Goal: Task Accomplishment & Management: Use online tool/utility

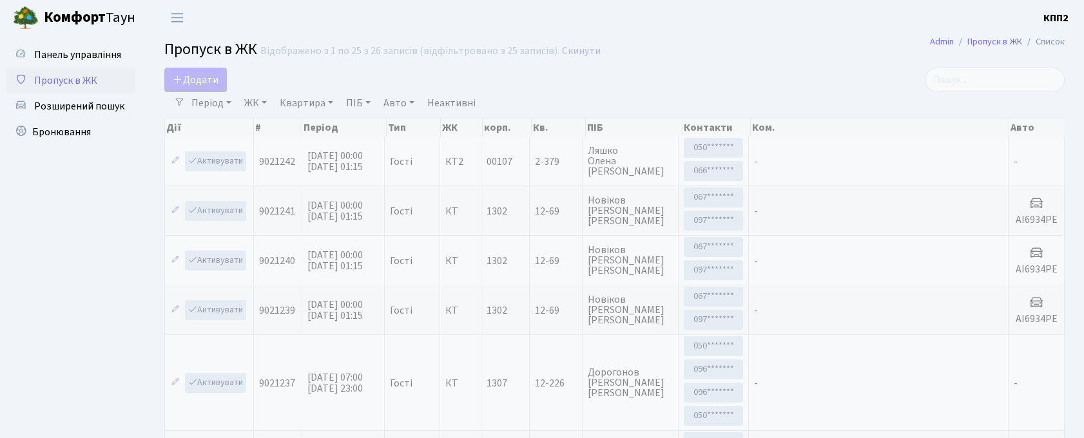
select select "25"
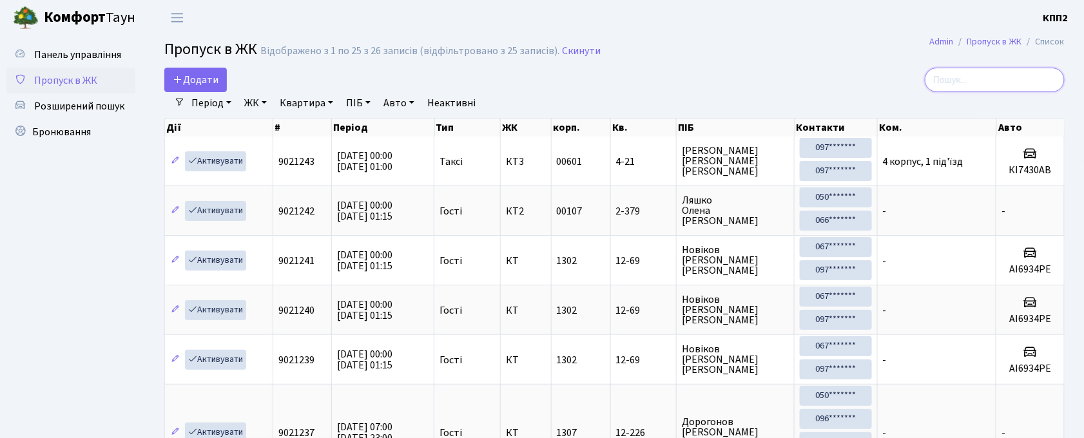
click at [972, 86] on input "search" at bounding box center [995, 80] width 140 height 24
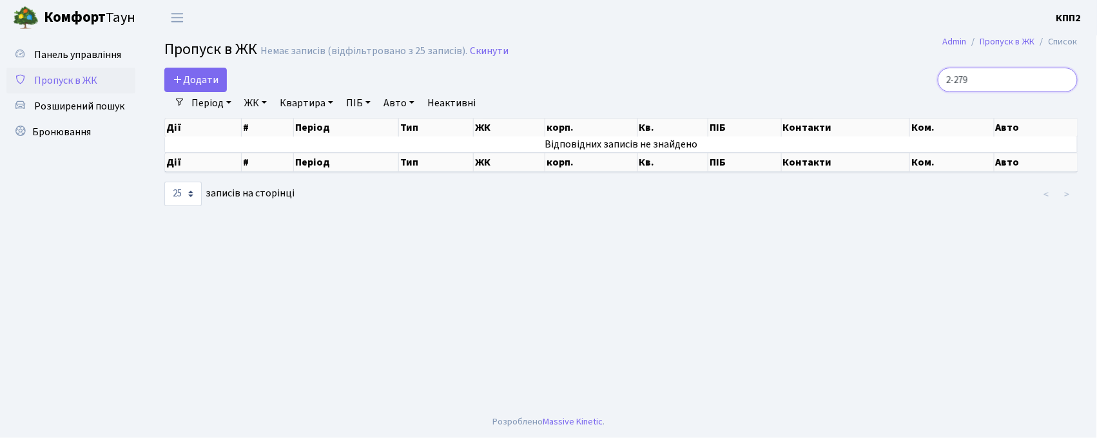
click at [977, 79] on input "2-279" at bounding box center [1008, 80] width 140 height 24
click at [972, 81] on input "2-279" at bounding box center [1008, 80] width 140 height 24
click at [973, 79] on input "2-279" at bounding box center [1008, 80] width 140 height 24
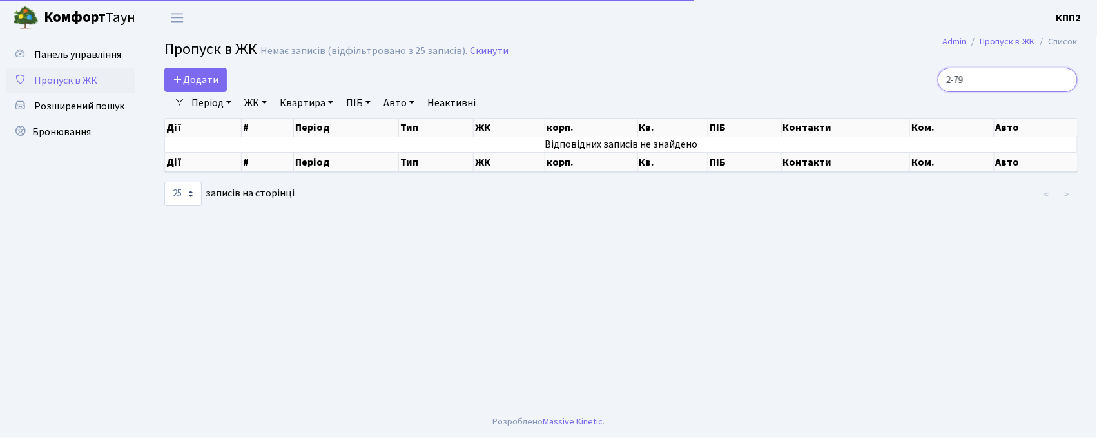
type input "2-379"
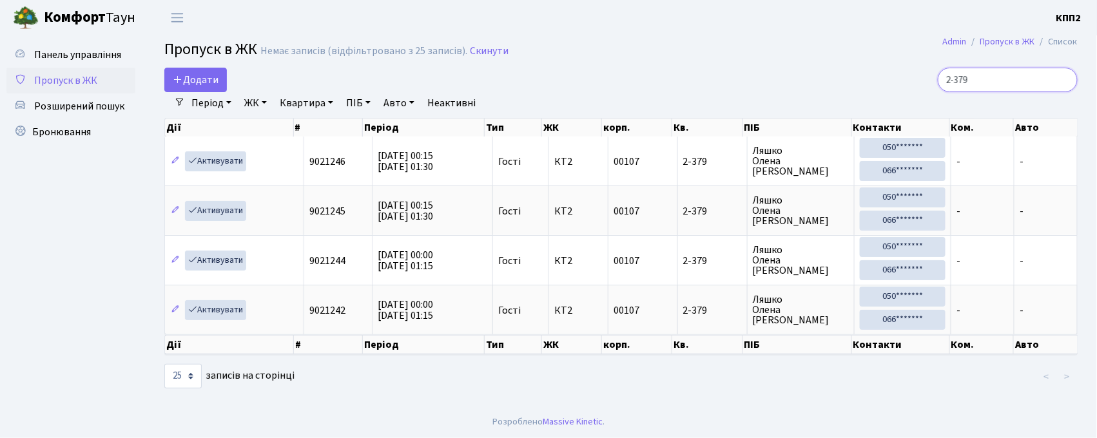
click at [1065, 78] on input "2-379" at bounding box center [1008, 80] width 140 height 24
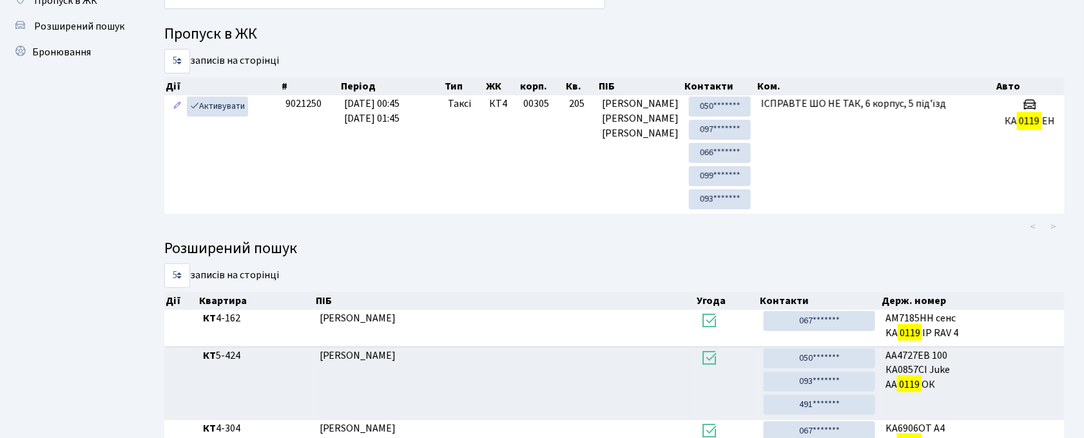
scroll to position [47, 0]
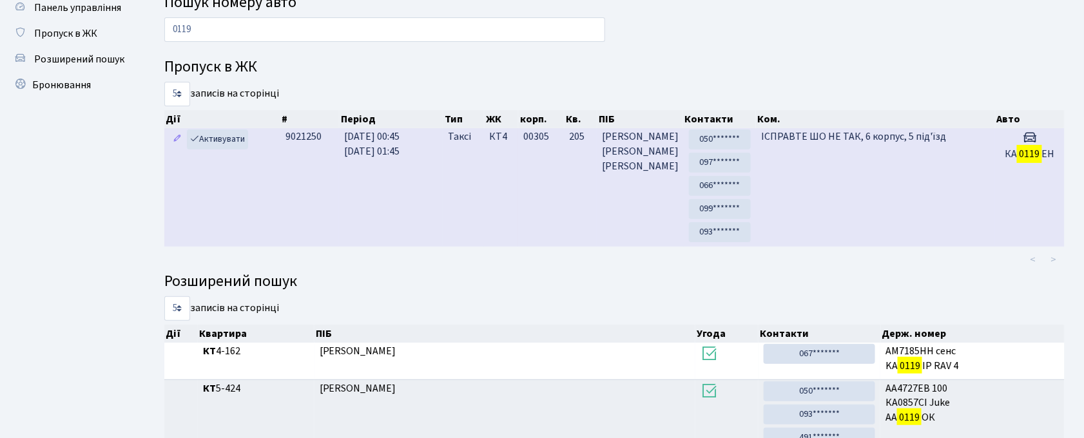
type input "0119"
click at [898, 171] on td "ІСПРАВТЕ ШО НЕ ТАК, 6 корпус, 5 під'їзд" at bounding box center [875, 187] width 239 height 119
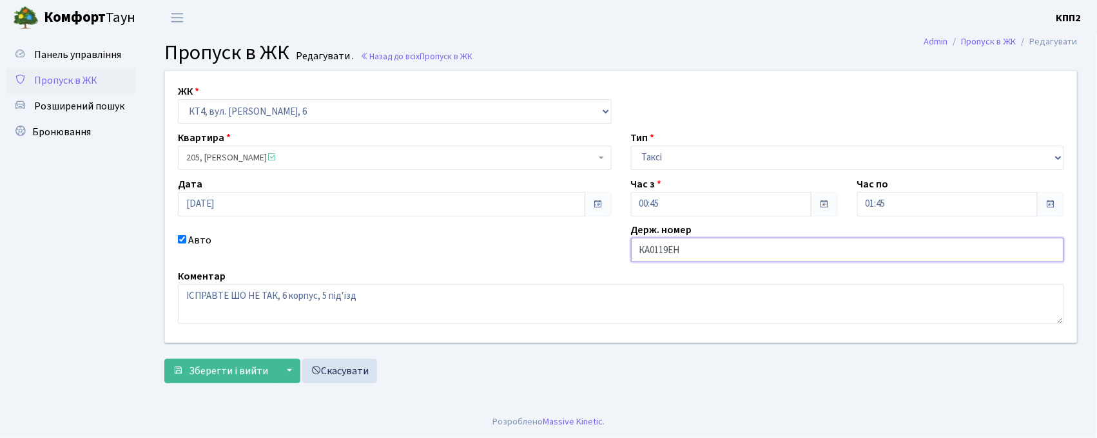
click at [684, 253] on input "КА0119ЕН" at bounding box center [848, 250] width 434 height 24
type input "КА0119НЕ"
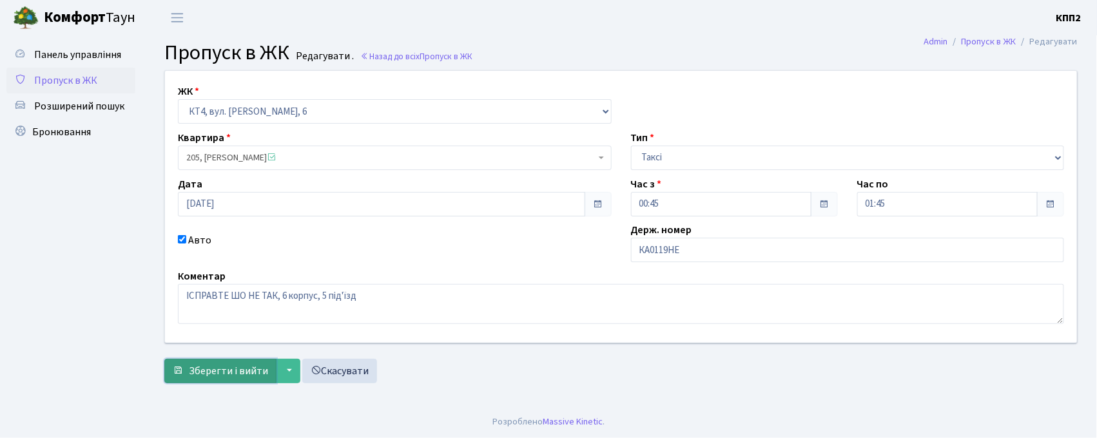
click at [246, 374] on span "Зберегти і вийти" at bounding box center [228, 371] width 79 height 14
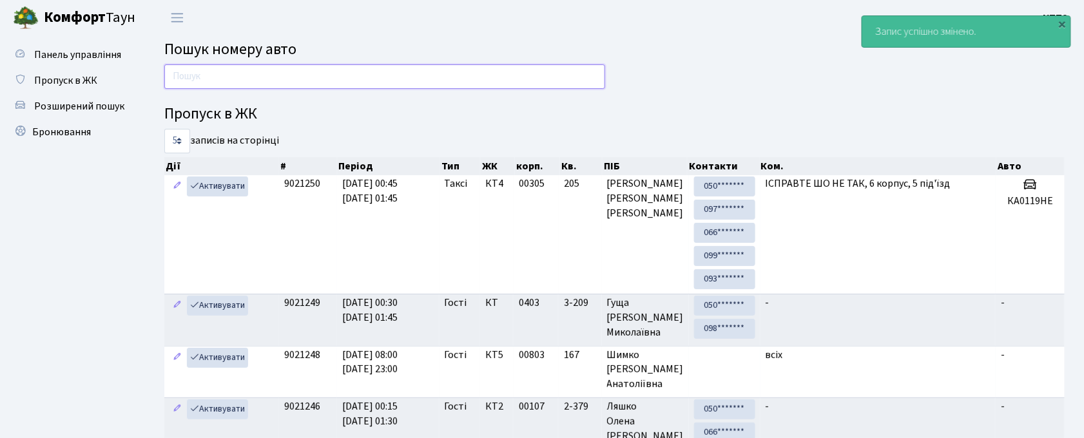
click at [457, 68] on input "text" at bounding box center [384, 76] width 441 height 24
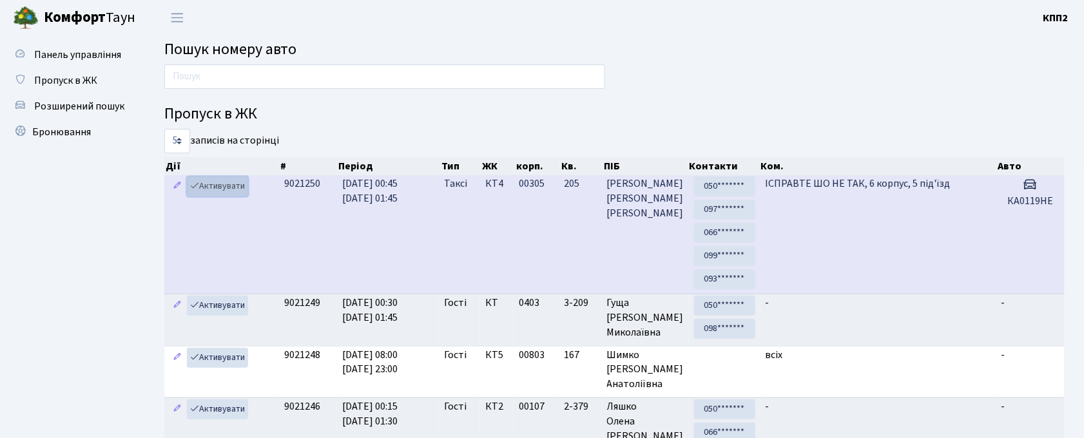
click at [196, 184] on icon at bounding box center [194, 185] width 9 height 9
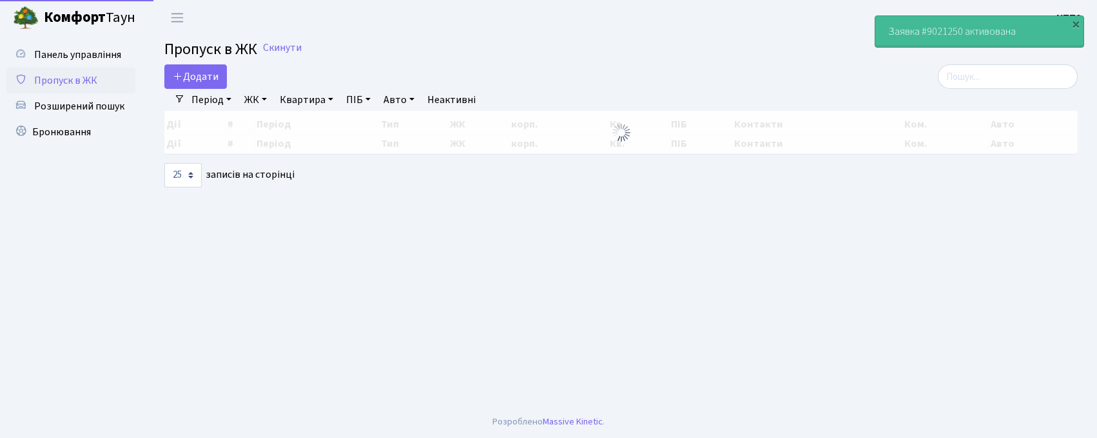
select select "25"
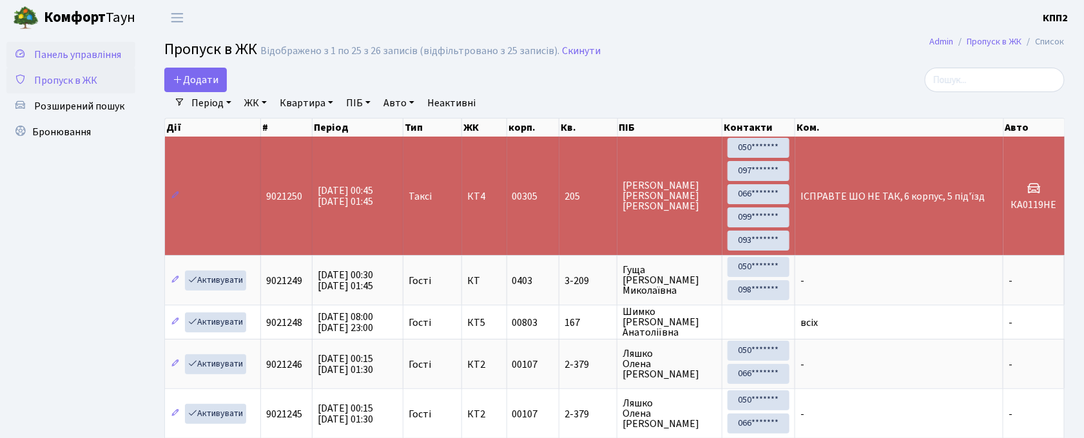
click at [83, 53] on span "Панель управління" at bounding box center [77, 55] width 87 height 14
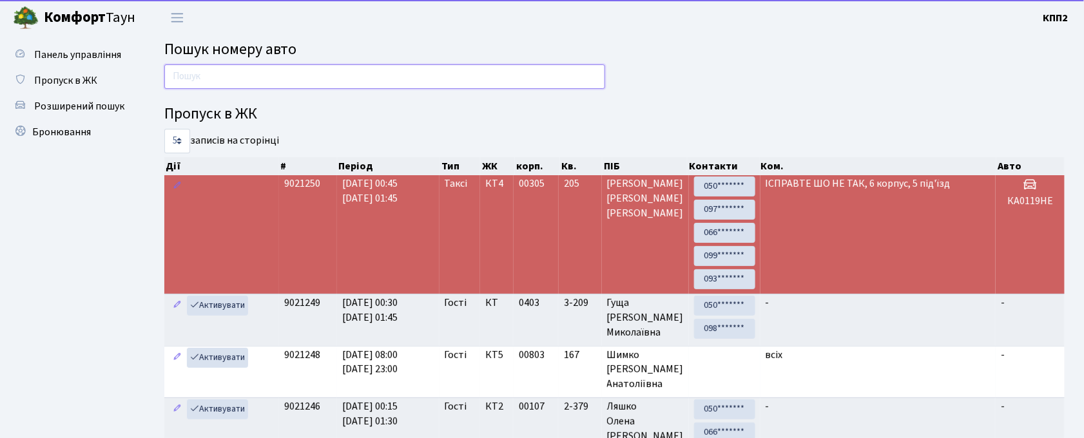
click at [476, 75] on input "text" at bounding box center [384, 76] width 441 height 24
